Goal: Information Seeking & Learning: Find specific fact

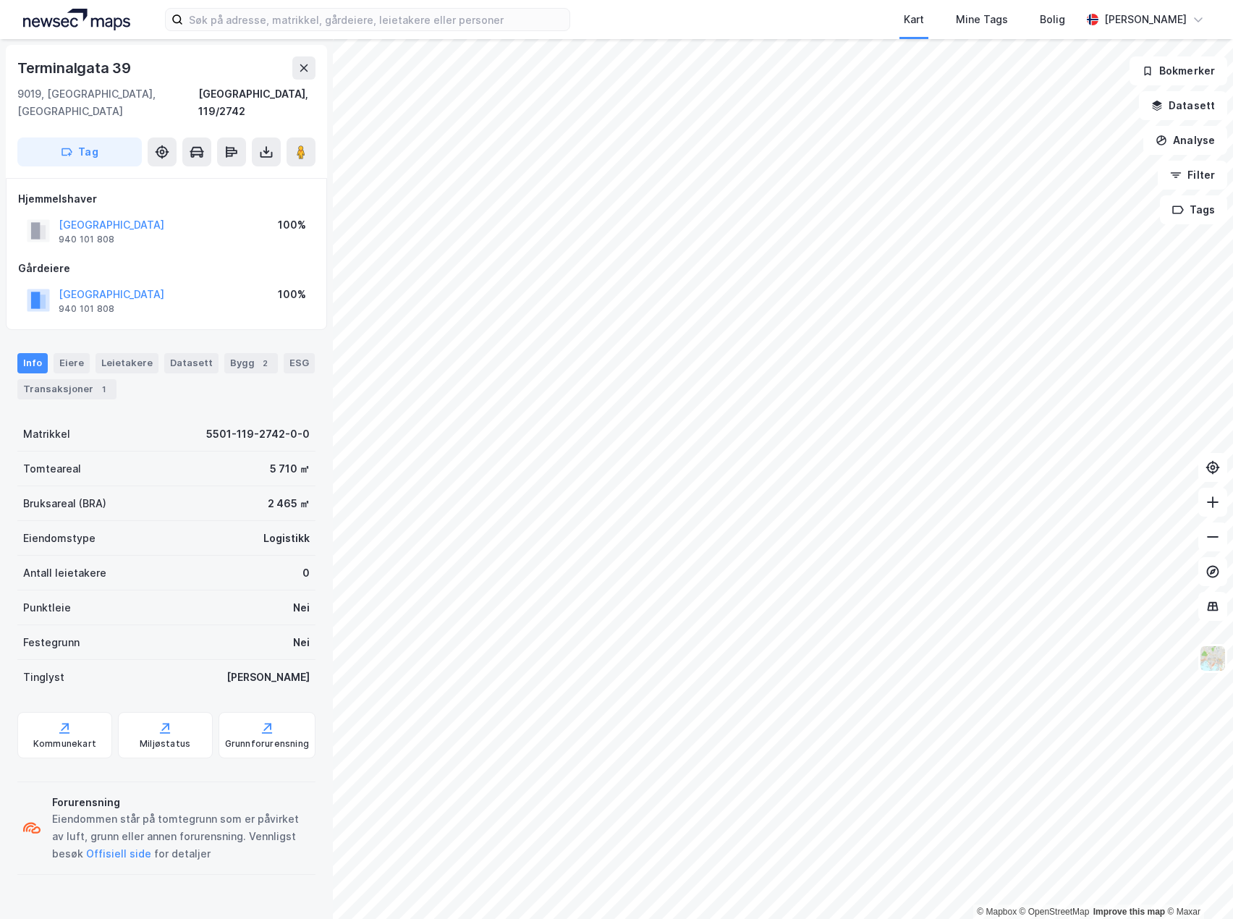
click at [224, 67] on div "Terminalgata 39" at bounding box center [166, 67] width 298 height 23
click at [274, 196] on div "[GEOGRAPHIC_DATA] 940 101 808 100%" at bounding box center [166, 219] width 297 height 58
